Goal: Check status: Check status

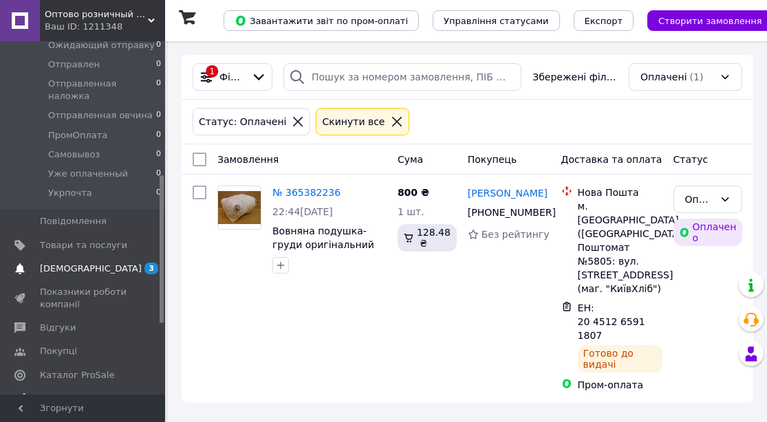
click at [83, 264] on link "[DEMOGRAPHIC_DATA] 3 0" at bounding box center [84, 268] width 169 height 23
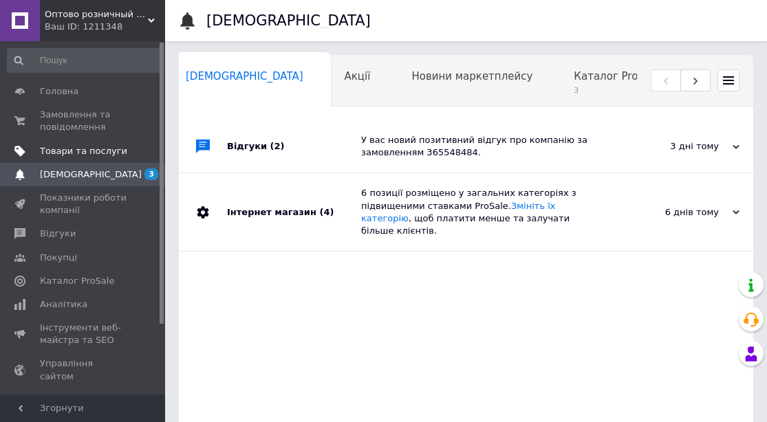
click at [88, 153] on span "Товари та послуги" at bounding box center [83, 151] width 87 height 12
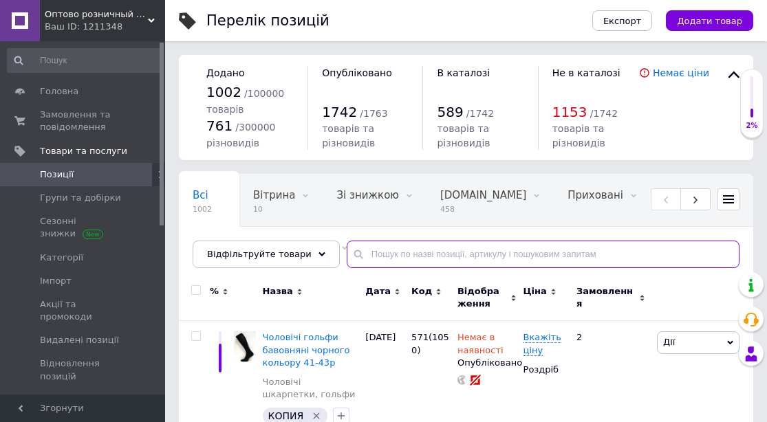
click at [360, 256] on input "text" at bounding box center [543, 255] width 393 height 28
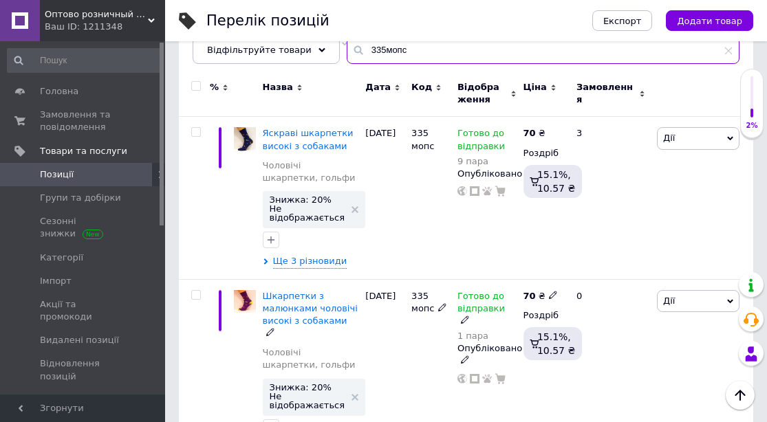
scroll to position [208, 0]
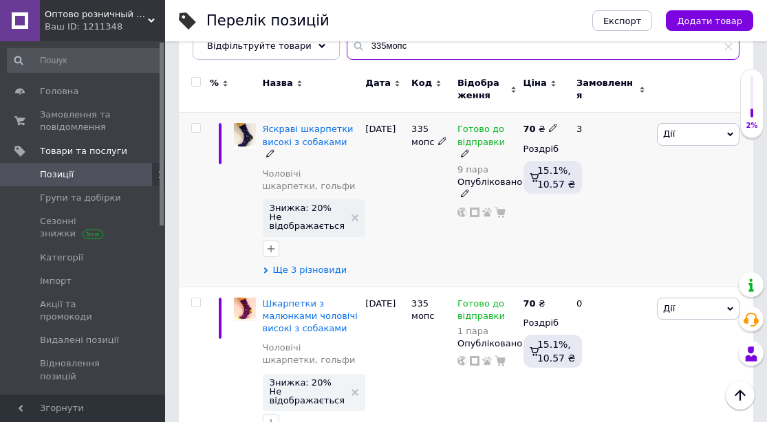
type input "335мопс"
click at [322, 264] on span "Ще 3 різновиди" at bounding box center [310, 270] width 74 height 12
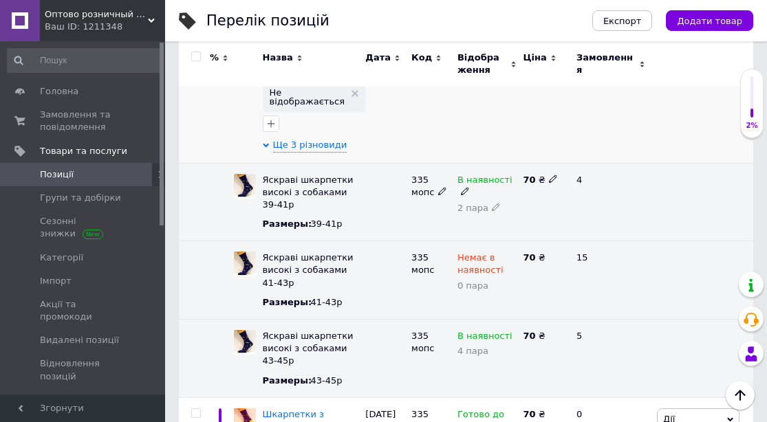
scroll to position [324, 0]
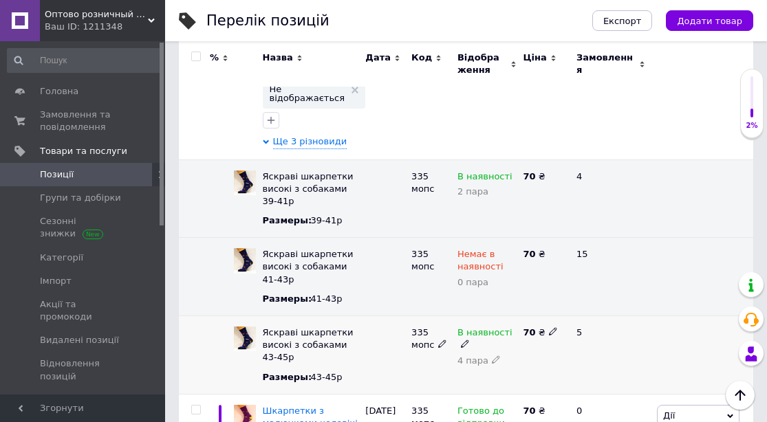
click at [492, 355] on icon at bounding box center [496, 359] width 8 height 8
click at [462, 347] on icon at bounding box center [465, 344] width 8 height 8
click at [480, 391] on li "Немає в наявності" at bounding box center [486, 391] width 69 height 32
click at [516, 377] on div "Немає в наявності Додати" at bounding box center [487, 355] width 66 height 78
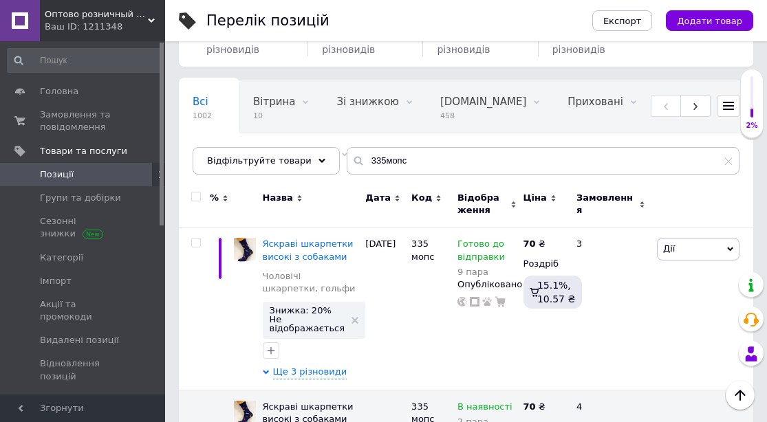
scroll to position [0, 0]
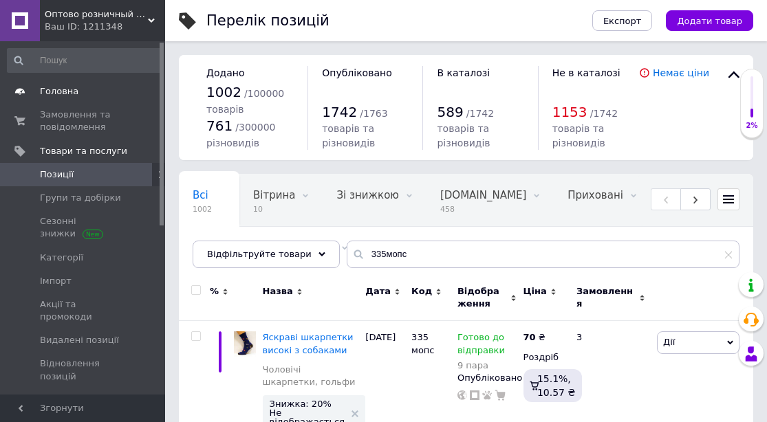
click at [78, 93] on span "Головна" at bounding box center [83, 91] width 87 height 12
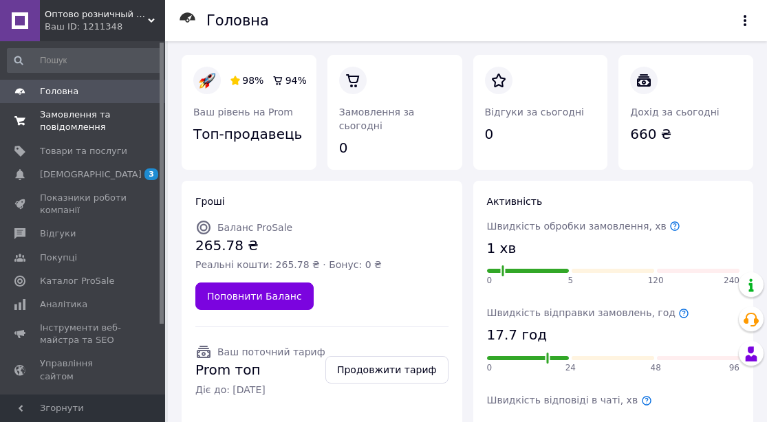
click at [67, 127] on span "Замовлення та повідомлення" at bounding box center [83, 121] width 87 height 25
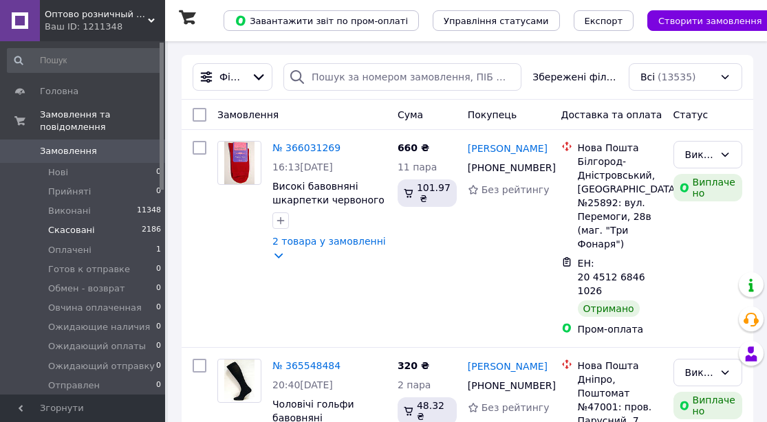
click at [64, 232] on span "Скасовані" at bounding box center [71, 230] width 47 height 12
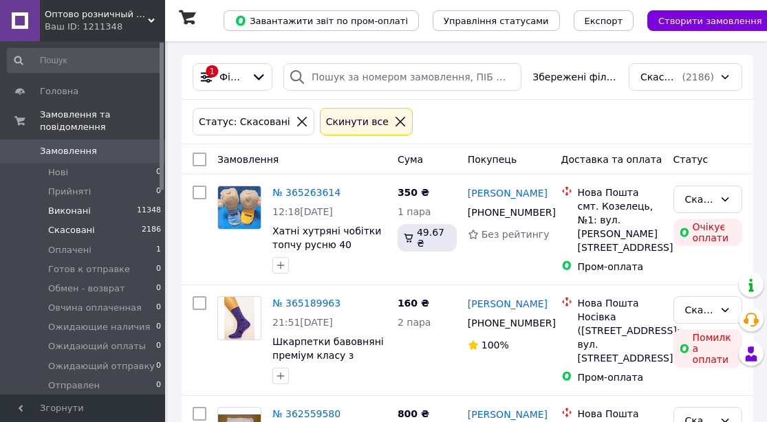
click at [79, 210] on span "Виконані" at bounding box center [69, 211] width 43 height 12
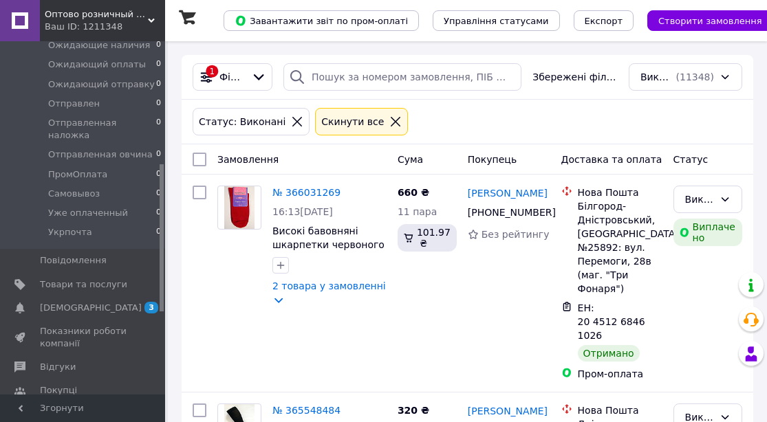
scroll to position [298, 0]
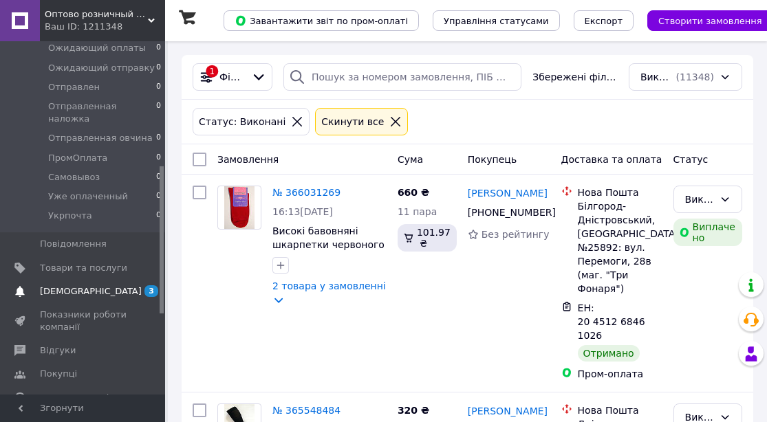
click at [73, 285] on span "[DEMOGRAPHIC_DATA]" at bounding box center [91, 291] width 102 height 12
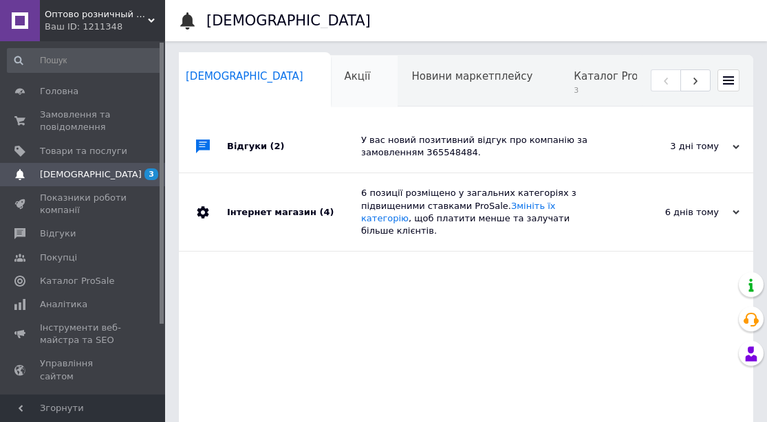
click at [331, 88] on div "Акції 0" at bounding box center [364, 82] width 67 height 52
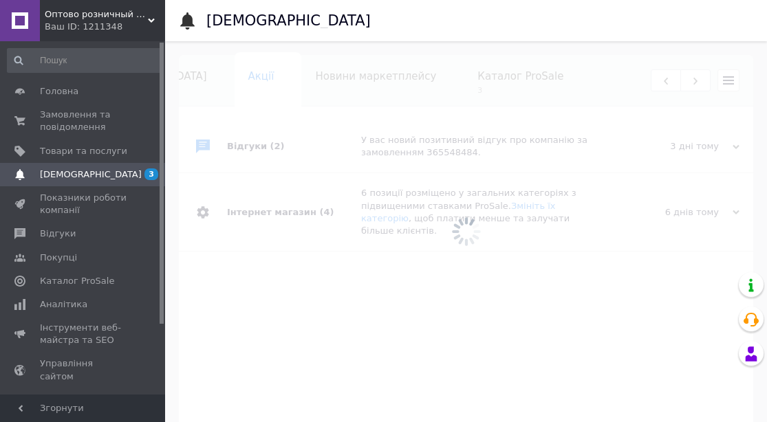
scroll to position [0, 107]
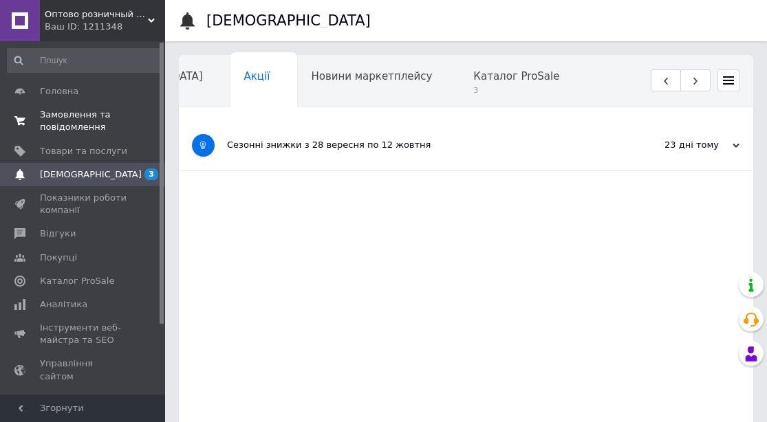
click at [96, 128] on span "Замовлення та повідомлення" at bounding box center [83, 121] width 87 height 25
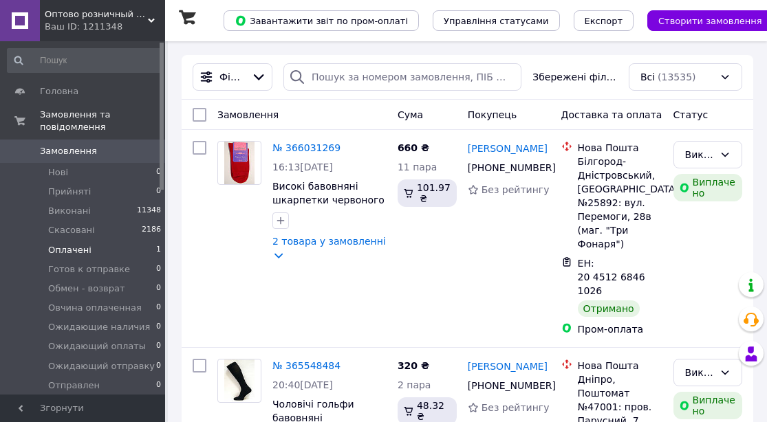
click at [89, 255] on li "Оплачені 1" at bounding box center [84, 250] width 169 height 19
